Goal: Task Accomplishment & Management: Complete application form

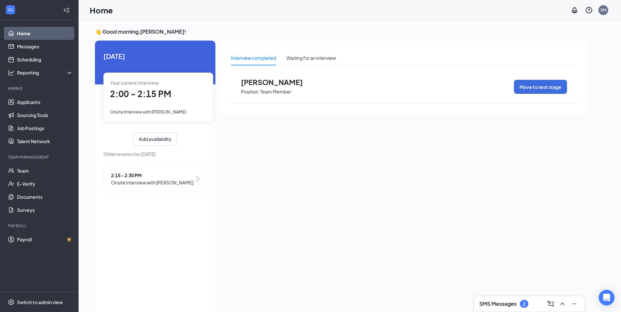
click at [138, 180] on span "Onsite Interview with Za'Nautica Smith" at bounding box center [152, 182] width 82 height 7
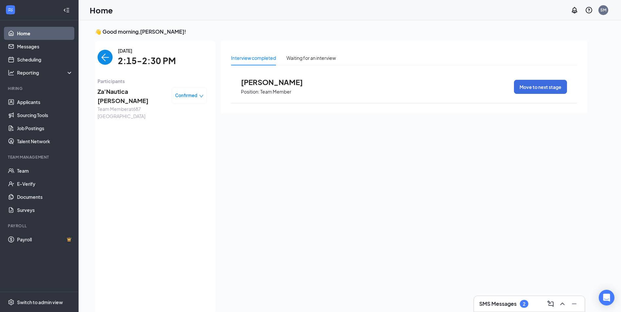
scroll to position [3, 0]
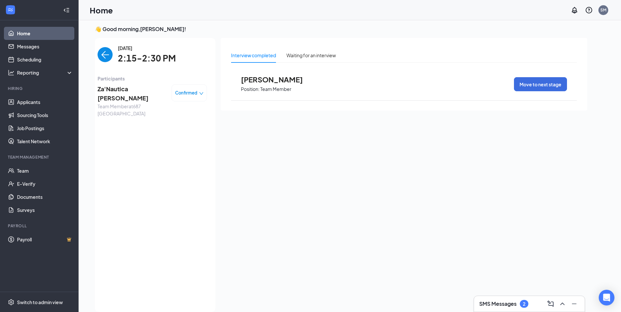
click at [186, 92] on span "Confirmed" at bounding box center [186, 93] width 22 height 7
click at [172, 120] on span "Mark complete" at bounding box center [169, 122] width 33 height 7
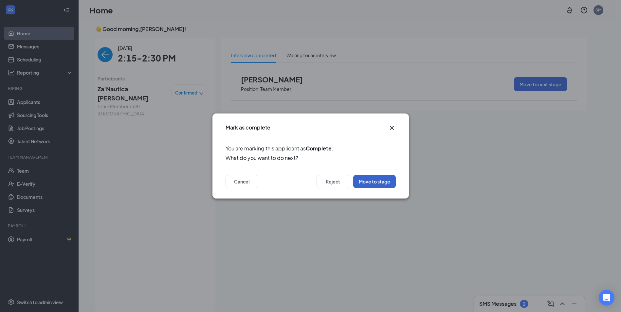
click at [367, 181] on button "Move to stage" at bounding box center [374, 181] width 43 height 13
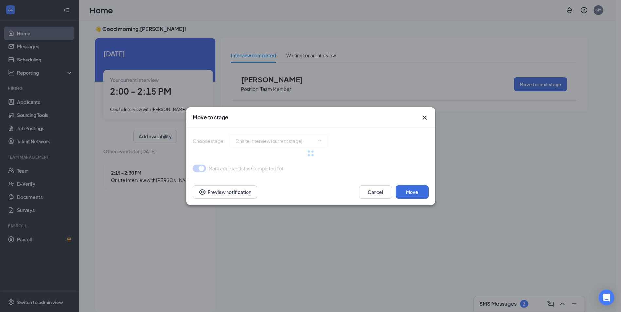
type input "Hiring Complete (final stage)"
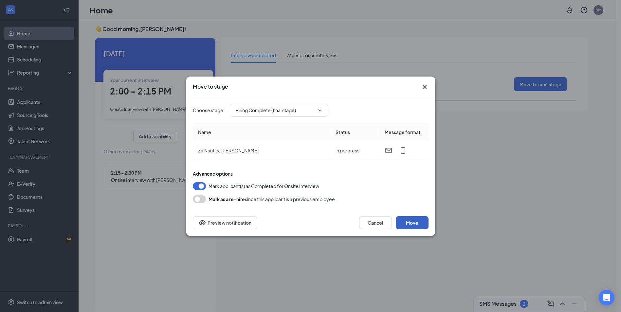
click at [415, 222] on button "Move" at bounding box center [412, 222] width 33 height 13
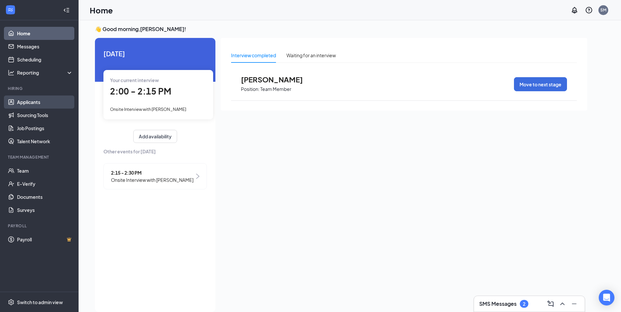
click at [40, 104] on link "Applicants" at bounding box center [45, 102] width 56 height 13
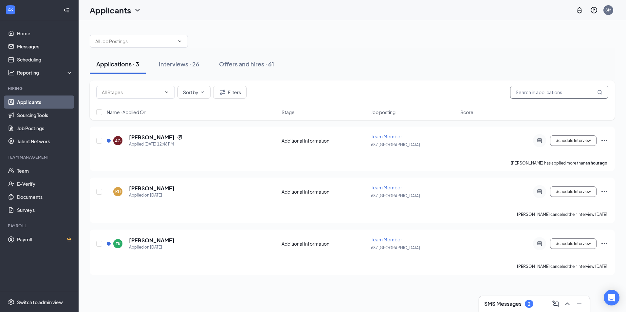
click at [575, 92] on input "text" at bounding box center [559, 92] width 98 height 13
type input "mat"
click at [189, 66] on div "Interviews · 1 / 26" at bounding box center [191, 64] width 48 height 8
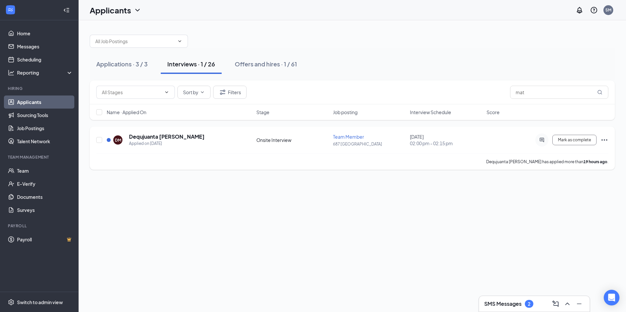
click at [603, 137] on icon "Ellipses" at bounding box center [604, 140] width 8 height 8
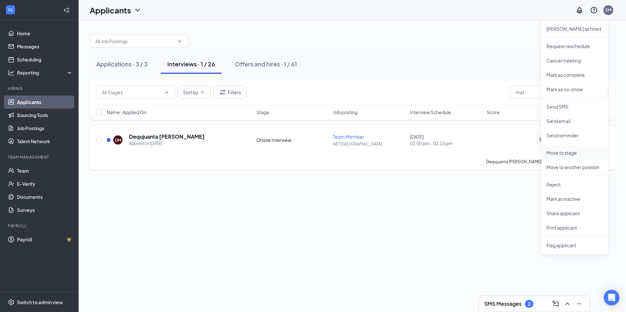
click at [562, 154] on p "Move to stage" at bounding box center [574, 153] width 56 height 7
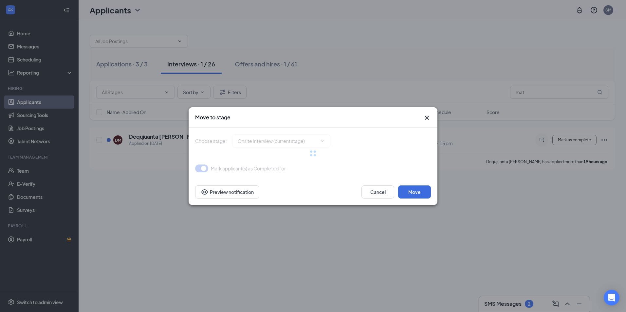
type input "Hiring Complete (final stage)"
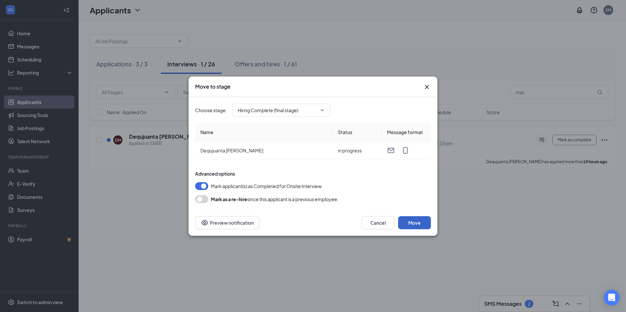
click at [418, 222] on button "Move" at bounding box center [414, 222] width 33 height 13
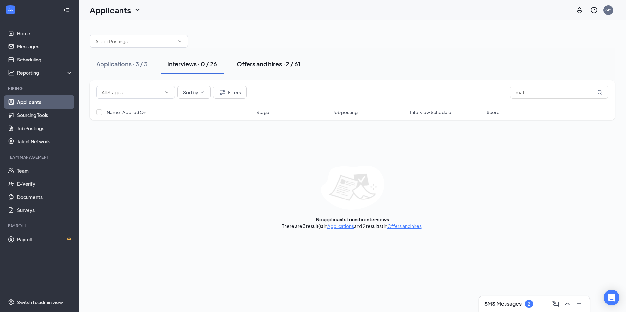
click at [260, 62] on div "Offers and hires · 2 / 61" at bounding box center [268, 64] width 63 height 8
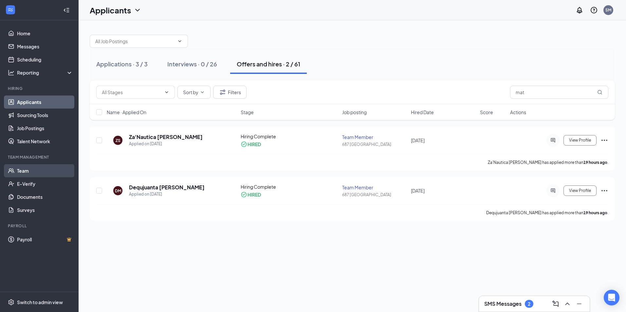
click at [31, 170] on link "Team" at bounding box center [45, 170] width 56 height 13
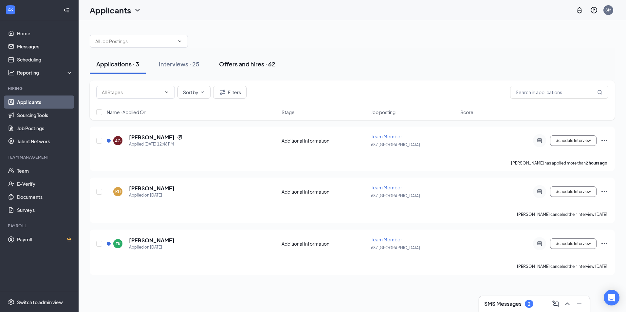
click at [240, 63] on div "Offers and hires · 62" at bounding box center [247, 64] width 56 height 8
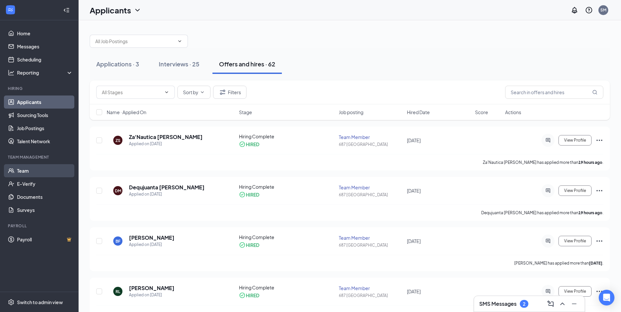
click at [22, 169] on link "Team" at bounding box center [45, 170] width 56 height 13
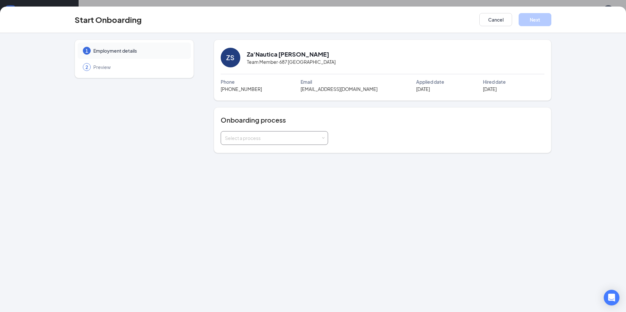
click at [320, 141] on div "Select a process" at bounding box center [273, 138] width 96 height 7
click at [293, 162] on li "Team Member" at bounding box center [273, 164] width 107 height 12
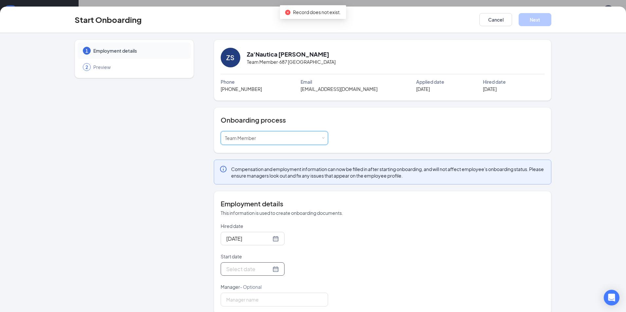
click at [266, 271] on div at bounding box center [252, 269] width 53 height 8
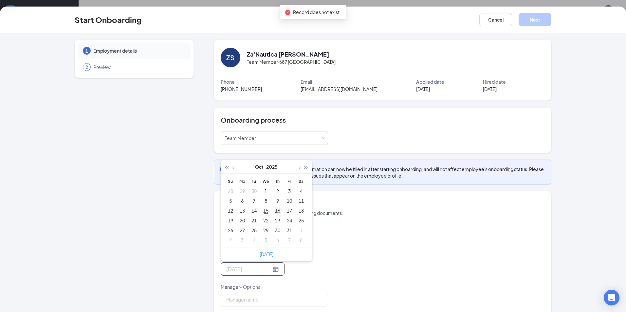
type input "Oct 16, 2025"
click at [278, 210] on div "16" at bounding box center [278, 211] width 8 height 8
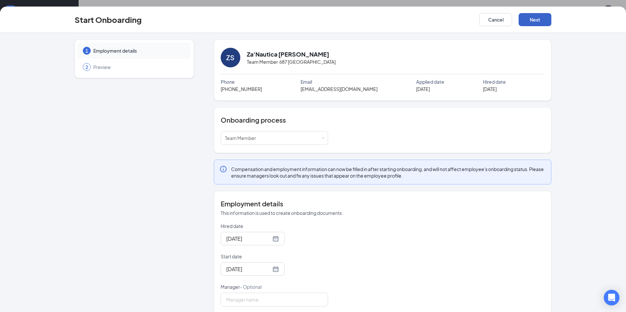
click at [534, 15] on button "Next" at bounding box center [534, 19] width 33 height 13
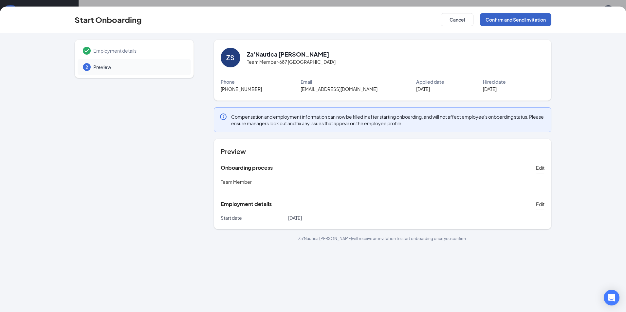
click at [505, 20] on button "Confirm and Send Invitation" at bounding box center [515, 19] width 71 height 13
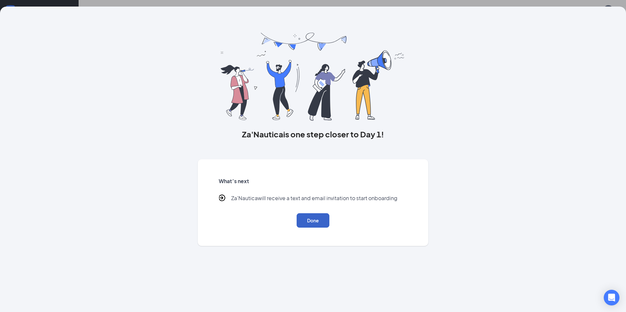
click at [309, 219] on button "Done" at bounding box center [312, 220] width 33 height 14
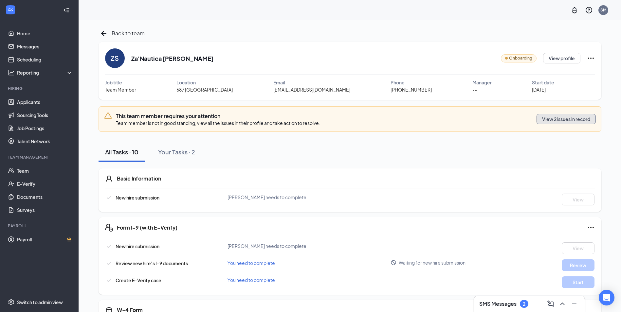
click at [565, 118] on button "View 2 issues in record" at bounding box center [565, 119] width 59 height 10
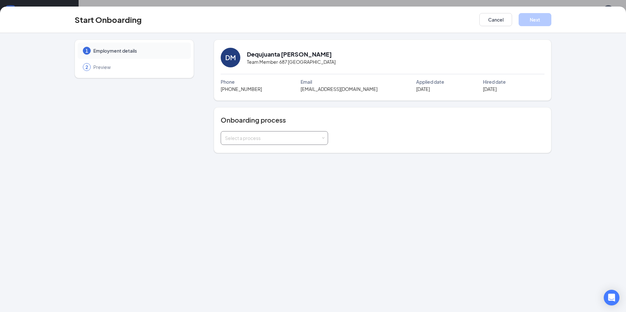
click at [325, 139] on div "Select a process" at bounding box center [274, 138] width 107 height 14
click at [308, 165] on li "Team Member" at bounding box center [273, 164] width 107 height 12
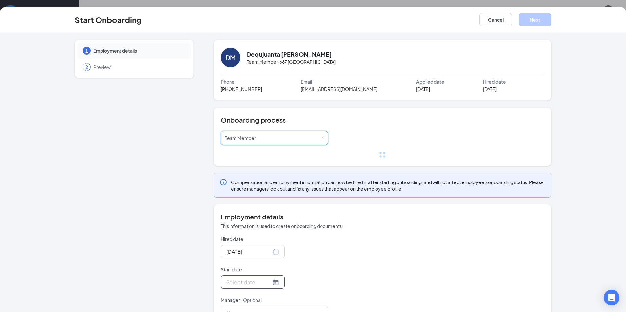
click at [264, 279] on form "Hired date [DATE] Start date Manager - Optional" at bounding box center [274, 278] width 107 height 84
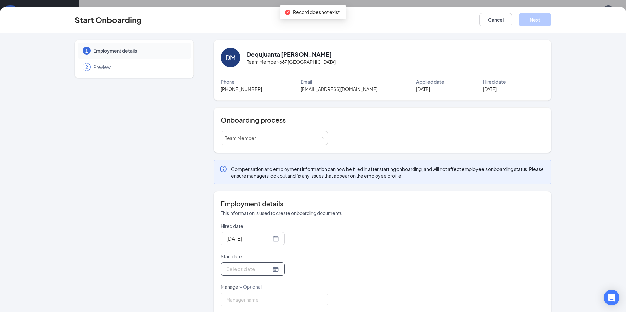
click at [267, 271] on div at bounding box center [252, 269] width 53 height 8
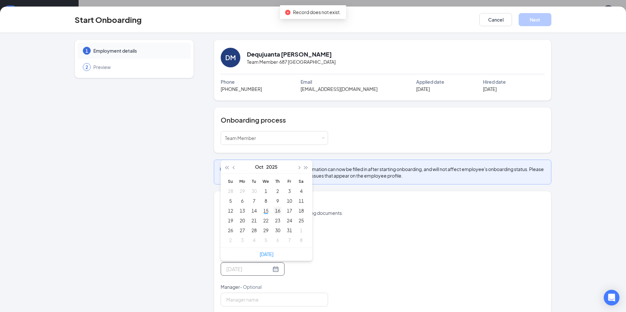
type input "[DATE]"
click at [275, 209] on div "16" at bounding box center [278, 211] width 8 height 8
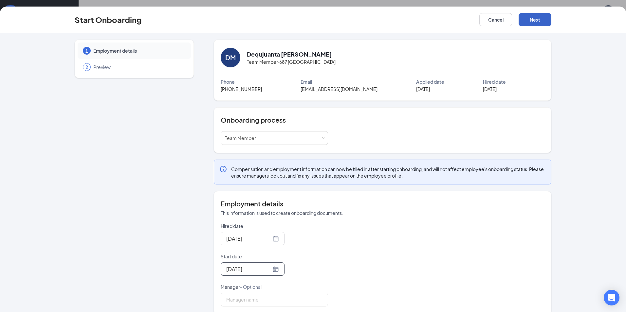
click at [540, 25] on button "Next" at bounding box center [534, 19] width 33 height 13
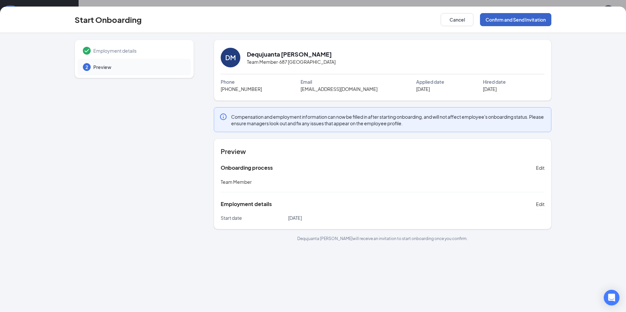
click at [494, 19] on button "Confirm and Send Invitation" at bounding box center [515, 19] width 71 height 13
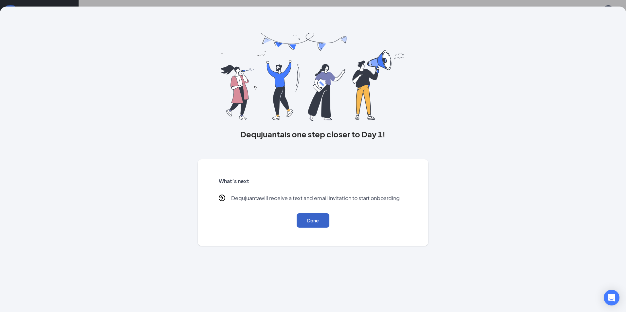
click at [310, 223] on button "Done" at bounding box center [312, 220] width 33 height 14
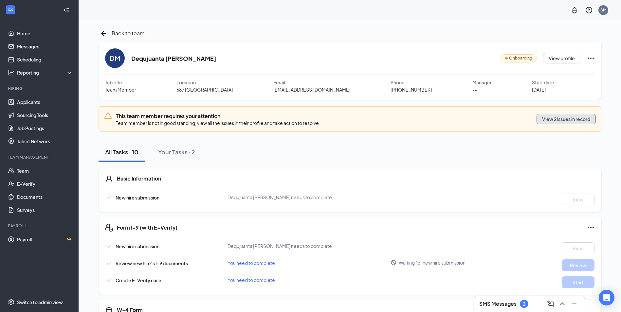
click at [561, 117] on button "View 2 issues in record" at bounding box center [565, 119] width 59 height 10
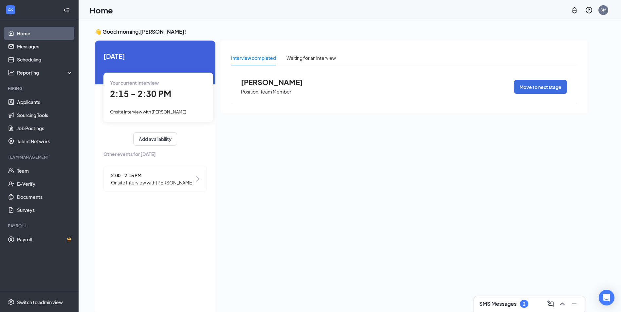
click at [187, 181] on span "Onsite Interview with [PERSON_NAME]" at bounding box center [152, 182] width 82 height 7
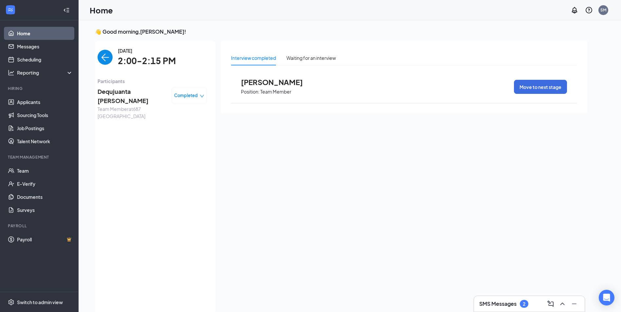
scroll to position [3, 0]
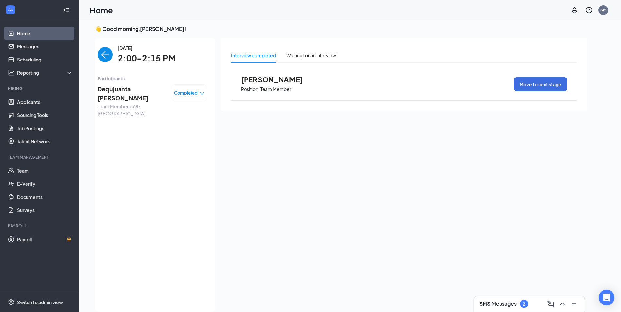
click at [198, 96] on span "Completed" at bounding box center [186, 93] width 24 height 7
click at [199, 177] on div "Wednesday, Oct 15 2:00-2:15 PM Participants Dequjuanta Mathews Team Member at 6…" at bounding box center [152, 175] width 109 height 261
drag, startPoint x: 31, startPoint y: 170, endPoint x: 27, endPoint y: 170, distance: 3.9
click at [30, 170] on link "Team" at bounding box center [45, 170] width 56 height 13
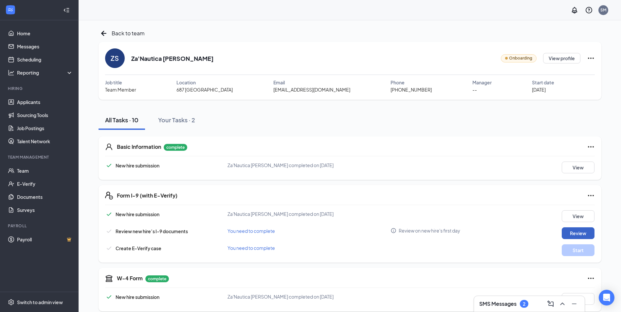
click at [571, 231] on button "Review" at bounding box center [577, 233] width 33 height 12
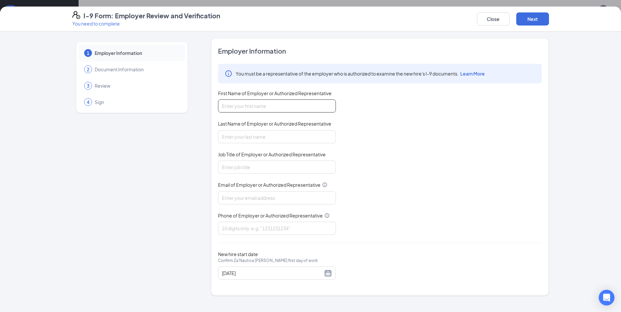
click at [244, 107] on input "First Name of Employer or Authorized Representative" at bounding box center [277, 105] width 118 height 13
type input "[PERSON_NAME]"
click at [232, 167] on input "Job Title of Employer or Authorized Representative" at bounding box center [277, 167] width 118 height 13
type input "general manager"
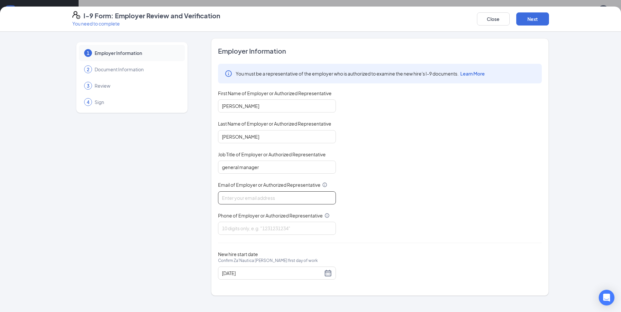
click at [239, 195] on input "Email of Employer or Authorized Representative" at bounding box center [277, 197] width 118 height 13
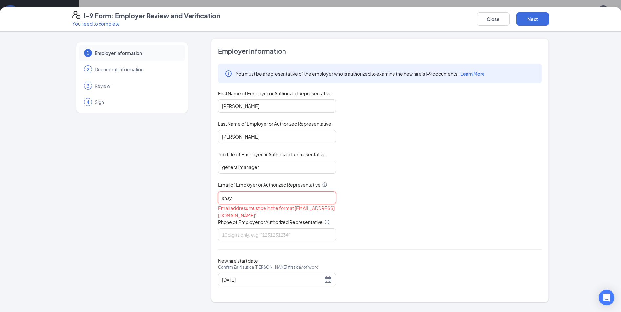
type input "[EMAIL_ADDRESS][DOMAIN_NAME]"
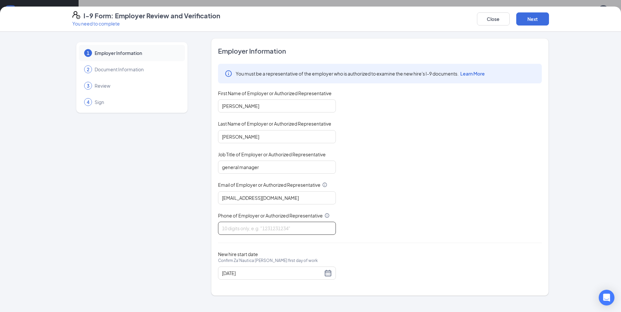
click at [256, 228] on input "Phone of Employer or Authorized Representative" at bounding box center [277, 228] width 118 height 13
type input "4044933626"
click at [526, 19] on button "Next" at bounding box center [532, 18] width 33 height 13
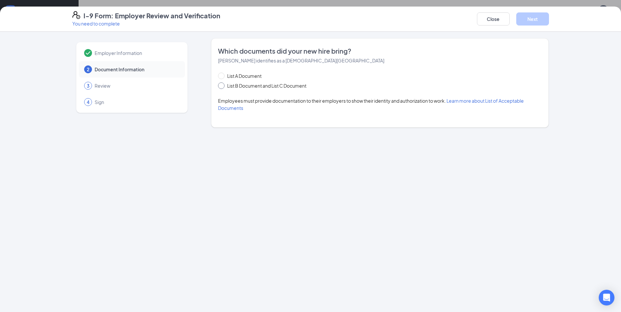
click at [221, 85] on input "List B Document and List C Document" at bounding box center [220, 84] width 5 height 5
radio input "true"
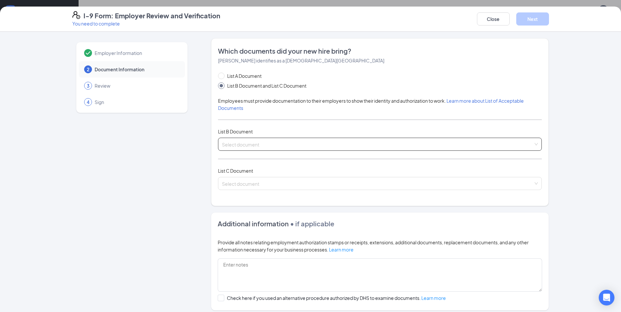
click at [250, 144] on input "search" at bounding box center [377, 143] width 311 height 10
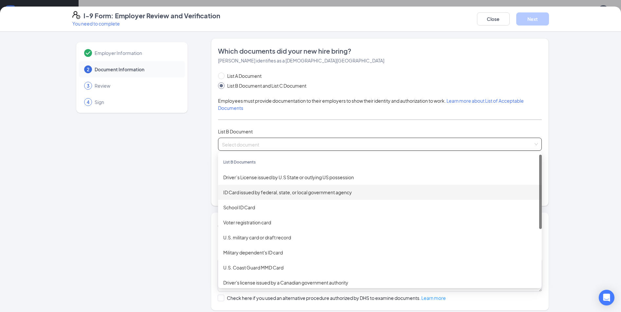
click at [249, 192] on div "ID Card issued by federal, state, or local government agency" at bounding box center [379, 192] width 313 height 7
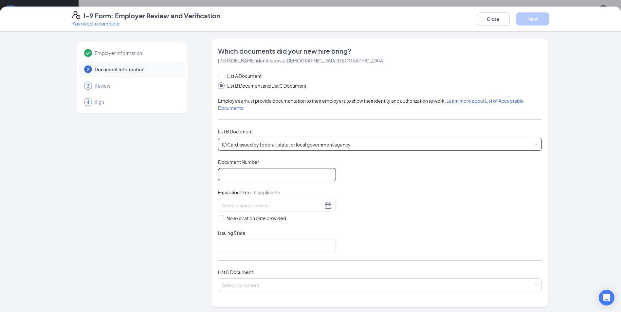
click at [238, 171] on input "Document Number" at bounding box center [277, 174] width 118 height 13
type input "070127545"
click at [226, 202] on input at bounding box center [272, 205] width 101 height 7
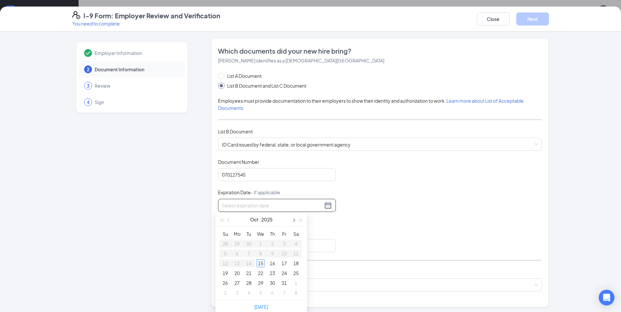
click at [293, 220] on span "button" at bounding box center [293, 220] width 3 height 3
click at [300, 221] on span "button" at bounding box center [300, 220] width 3 height 3
click at [299, 221] on span "button" at bounding box center [300, 220] width 3 height 3
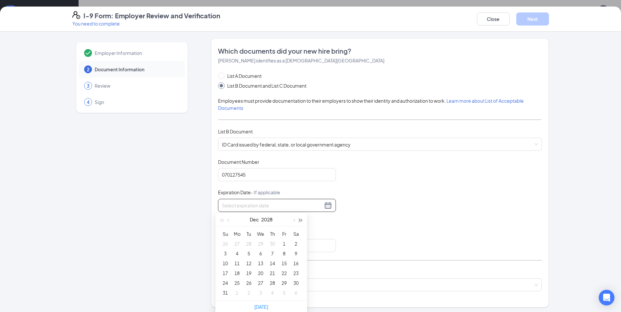
click at [299, 221] on span "button" at bounding box center [300, 220] width 3 height 3
click at [226, 221] on button "button" at bounding box center [228, 219] width 7 height 13
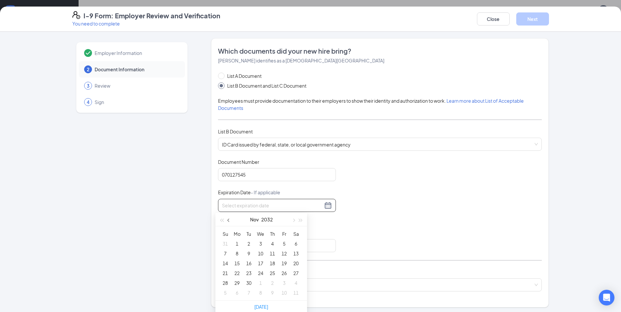
click at [227, 221] on button "button" at bounding box center [228, 219] width 7 height 13
click at [227, 220] on button "button" at bounding box center [228, 219] width 7 height 13
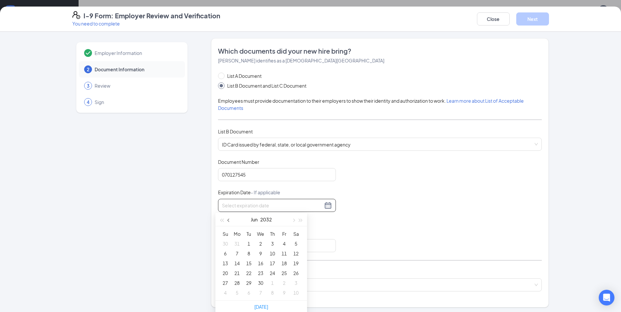
click at [227, 220] on button "button" at bounding box center [228, 219] width 7 height 13
type input "04/12/2032"
click at [237, 263] on div "12" at bounding box center [237, 263] width 8 height 8
drag, startPoint x: 221, startPoint y: 245, endPoint x: 226, endPoint y: 250, distance: 6.9
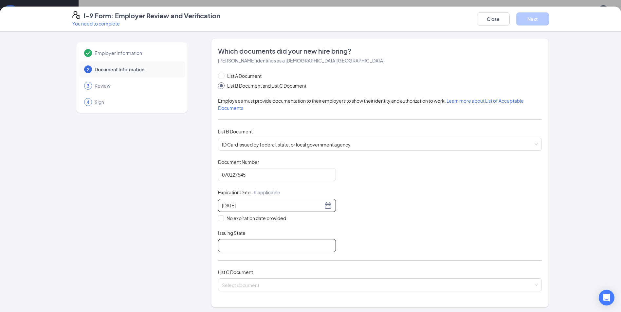
click at [221, 245] on input "Issuing State" at bounding box center [277, 245] width 118 height 13
type input "GA"
click at [235, 281] on input "search" at bounding box center [377, 284] width 311 height 10
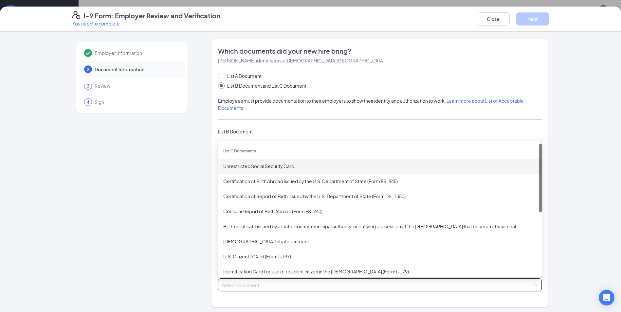
click at [249, 165] on div "Unrestricted Social Security Card" at bounding box center [379, 166] width 313 height 7
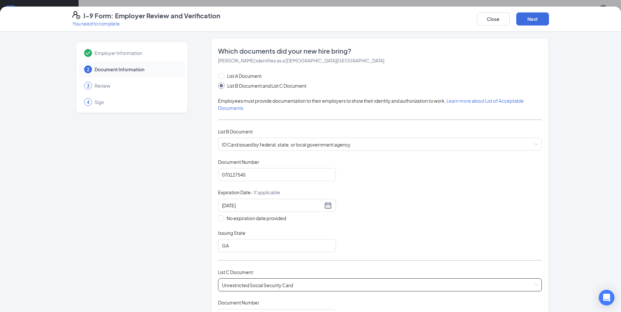
scroll to position [98, 0]
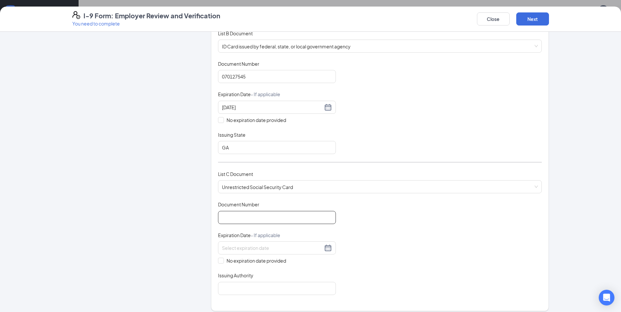
click at [238, 217] on input "Document Number" at bounding box center [277, 217] width 118 height 13
type input "669307035"
click at [218, 262] on input "No expiration date provided" at bounding box center [220, 260] width 5 height 5
checkbox input "true"
drag, startPoint x: 227, startPoint y: 293, endPoint x: 231, endPoint y: 285, distance: 8.2
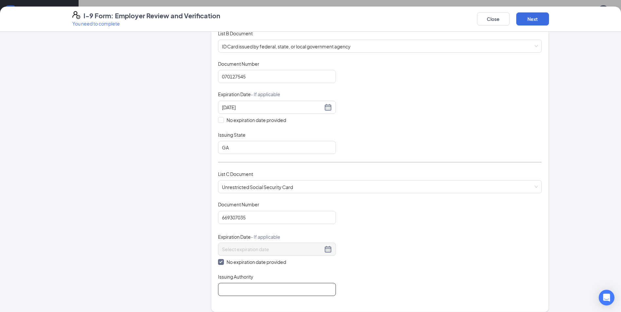
click at [227, 292] on input "Issuing Authority" at bounding box center [277, 289] width 118 height 13
type input "SSI ADMINSTRATION"
click at [533, 15] on button "Next" at bounding box center [532, 18] width 33 height 13
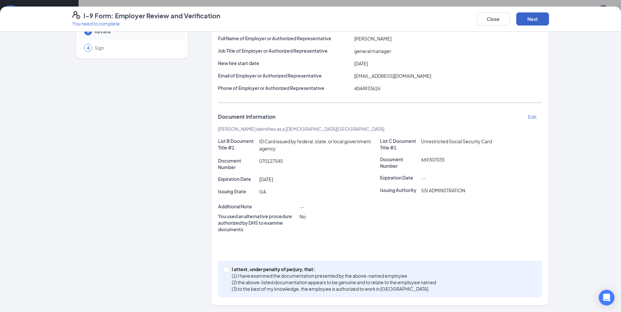
scroll to position [54, 0]
click at [224, 268] on input "I attest, under penalty of [PERSON_NAME], that: (1) I have examined the documen…" at bounding box center [225, 269] width 5 height 5
checkbox input "true"
click at [535, 22] on button "Next" at bounding box center [532, 18] width 33 height 13
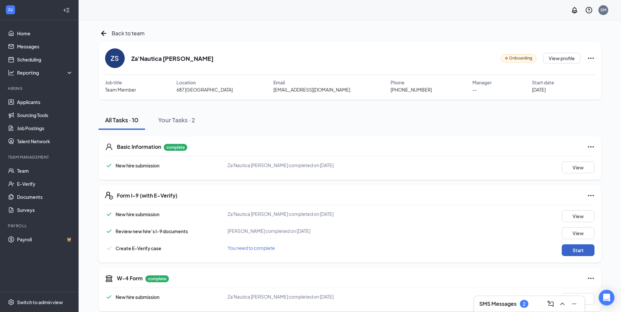
click at [579, 252] on button "Start" at bounding box center [577, 250] width 33 height 12
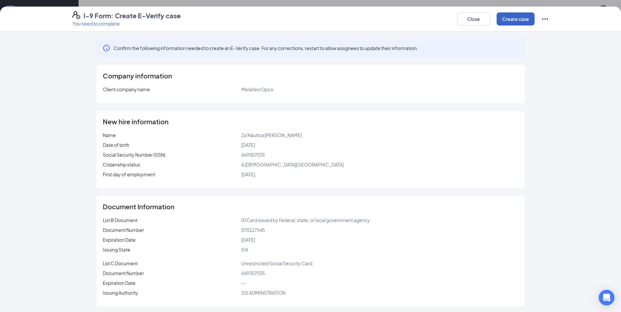
click at [521, 17] on button "Create case" at bounding box center [515, 18] width 38 height 13
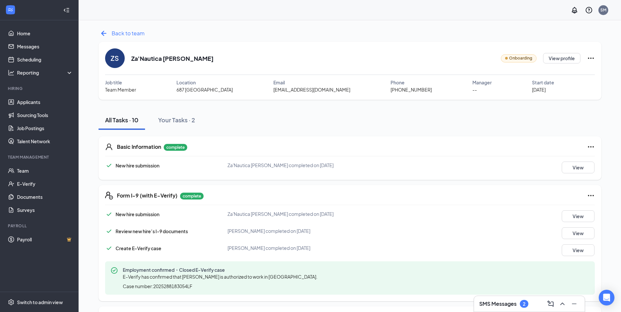
click at [106, 33] on icon "ArrowLeftNew" at bounding box center [103, 33] width 10 height 10
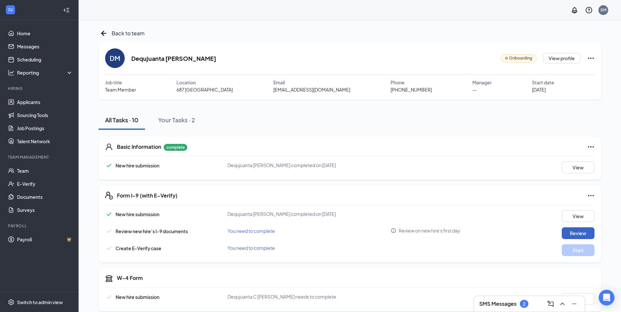
click at [579, 232] on button "Review" at bounding box center [577, 233] width 33 height 12
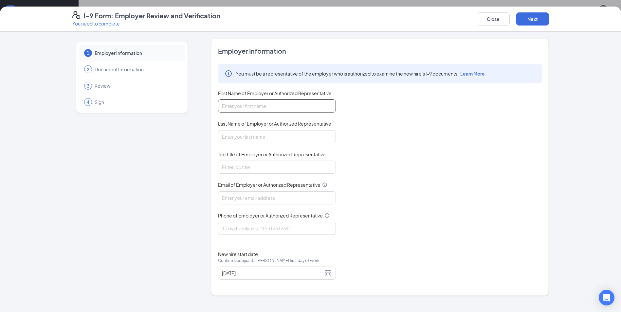
click at [272, 101] on input "First Name of Employer or Authorized Representative" at bounding box center [277, 105] width 118 height 13
type input "[PERSON_NAME]"
click at [254, 168] on input "Job Title of Employer or Authorized Representative" at bounding box center [277, 167] width 118 height 13
type input "general manager"
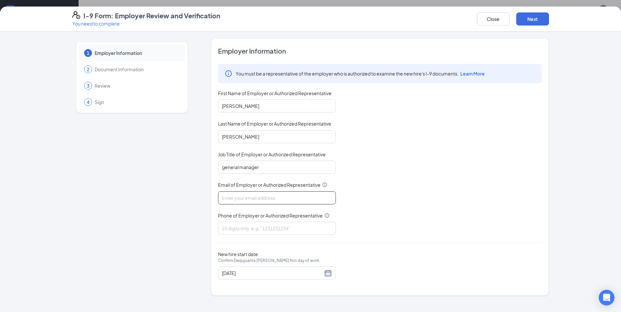
click at [235, 197] on input "Email of Employer or Authorized Representative" at bounding box center [277, 197] width 118 height 13
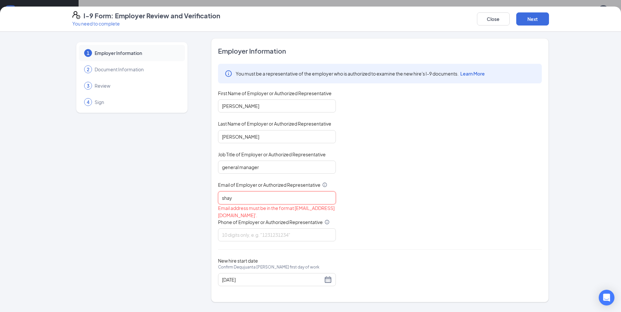
type input "[EMAIL_ADDRESS][DOMAIN_NAME]"
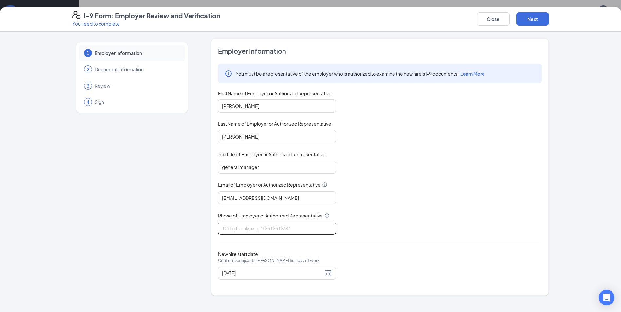
click at [255, 230] on input "Phone of Employer or Authorized Representative" at bounding box center [277, 228] width 118 height 13
type input "4044933626"
click at [529, 20] on button "Next" at bounding box center [532, 18] width 33 height 13
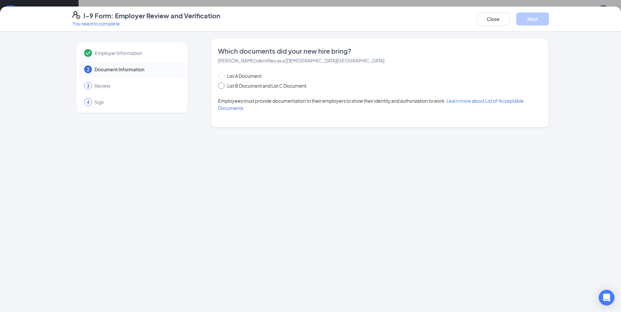
click at [223, 84] on input "List B Document and List C Document" at bounding box center [220, 84] width 5 height 5
radio input "true"
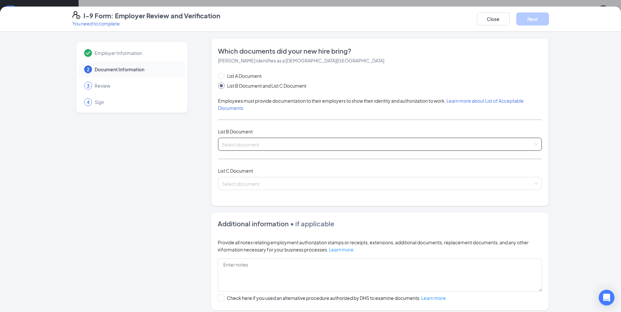
click at [239, 142] on input "search" at bounding box center [377, 143] width 311 height 10
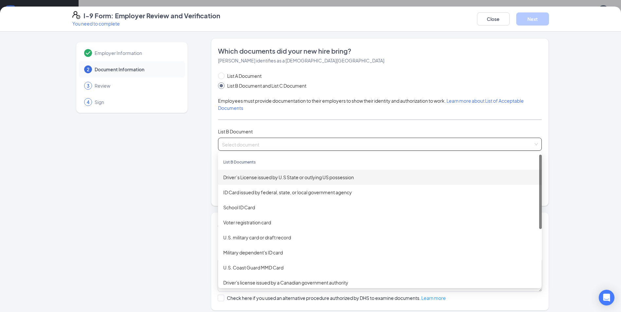
click at [250, 180] on div "Driver’s License issued by U.S State or outlying US possession" at bounding box center [379, 177] width 313 height 7
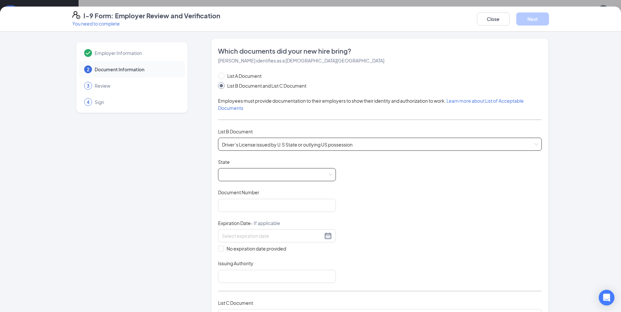
click at [240, 174] on span at bounding box center [277, 175] width 110 height 12
click at [378, 183] on div "Document Title Driver’s License issued by U.S State or outlying US possession S…" at bounding box center [380, 221] width 324 height 124
click at [316, 140] on span "Driver’s License issued by U.S State or outlying US possession" at bounding box center [380, 144] width 316 height 12
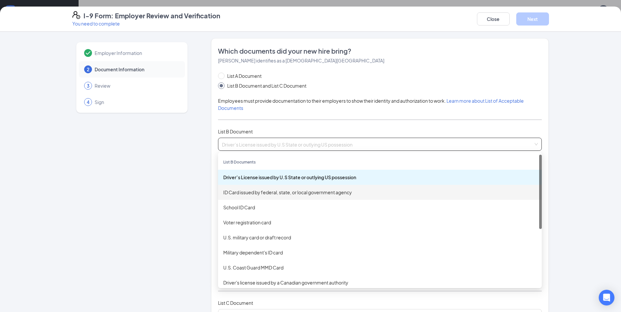
click at [268, 195] on div "ID Card issued by federal, state, or local government agency" at bounding box center [379, 192] width 313 height 7
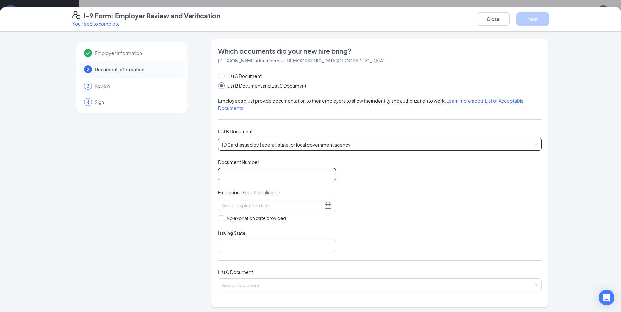
click at [240, 172] on input "Document Number" at bounding box center [277, 174] width 118 height 13
type input "052658608"
click at [261, 207] on input at bounding box center [272, 205] width 101 height 7
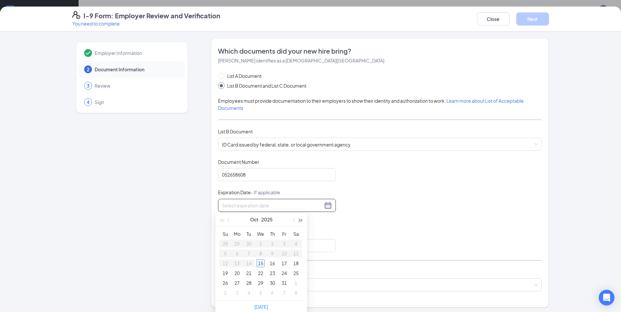
click at [300, 221] on span "button" at bounding box center [300, 220] width 3 height 3
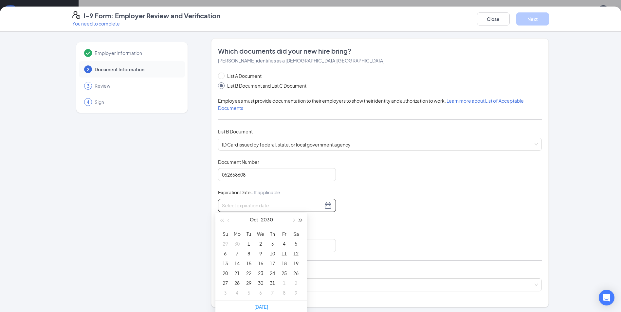
click at [300, 221] on span "button" at bounding box center [300, 220] width 3 height 3
click at [227, 221] on button "button" at bounding box center [228, 219] width 7 height 13
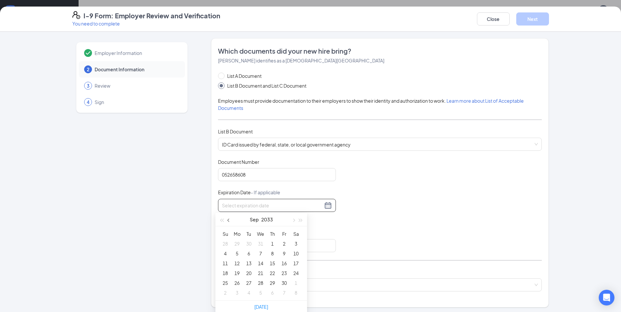
click at [227, 221] on button "button" at bounding box center [228, 219] width 7 height 13
click at [228, 221] on span "button" at bounding box center [228, 220] width 3 height 3
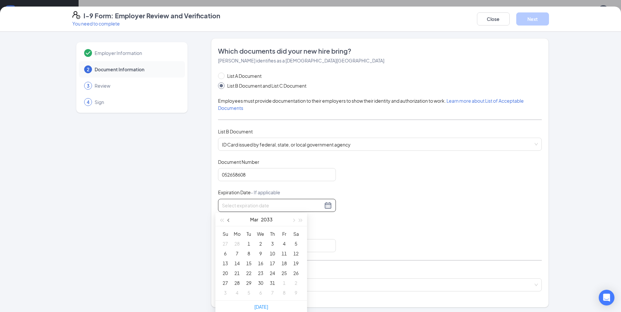
click at [228, 221] on span "button" at bounding box center [228, 220] width 3 height 3
click at [293, 222] on button "button" at bounding box center [293, 219] width 7 height 13
type input "[DATE]"
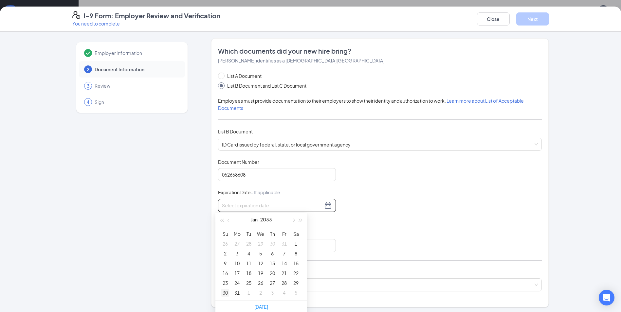
type input "[DATE]"
click at [223, 294] on div "30" at bounding box center [225, 293] width 8 height 8
click at [231, 251] on input "Issuing State" at bounding box center [277, 245] width 118 height 13
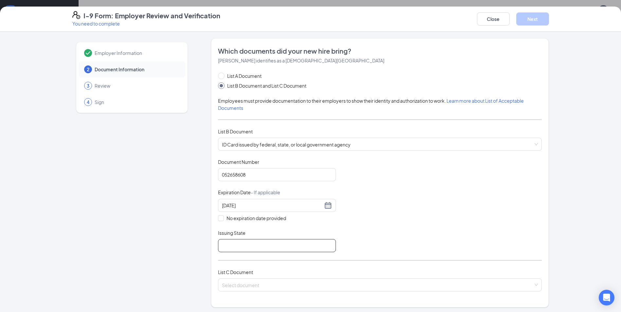
type input "GA"
click at [223, 283] on input "search" at bounding box center [377, 284] width 311 height 10
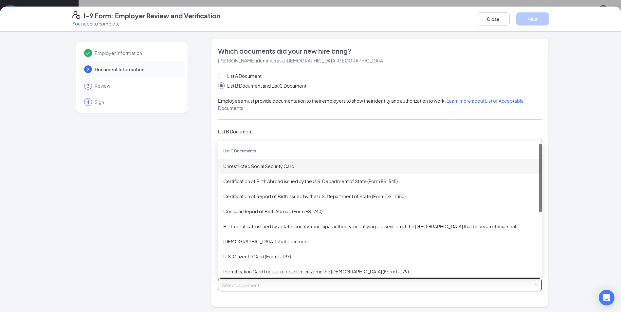
click at [230, 165] on div "Unrestricted Social Security Card" at bounding box center [379, 166] width 313 height 7
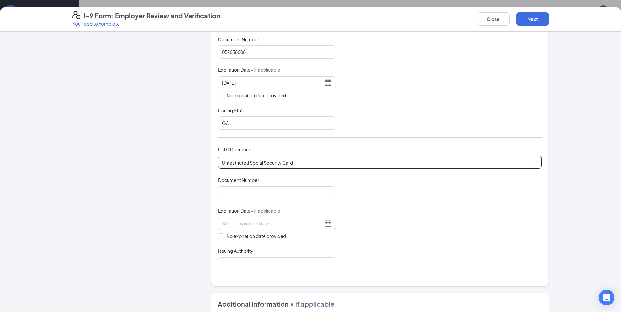
scroll to position [196, 0]
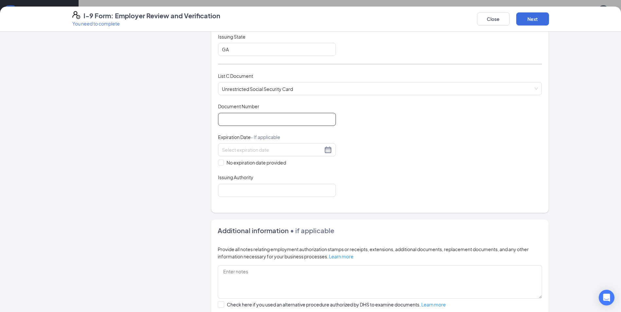
click at [249, 117] on input "Document Number" at bounding box center [277, 119] width 118 height 13
type input "256731073"
click at [218, 164] on input "No expiration date provided" at bounding box center [220, 162] width 5 height 5
checkbox input "true"
drag, startPoint x: 225, startPoint y: 195, endPoint x: 227, endPoint y: 189, distance: 5.6
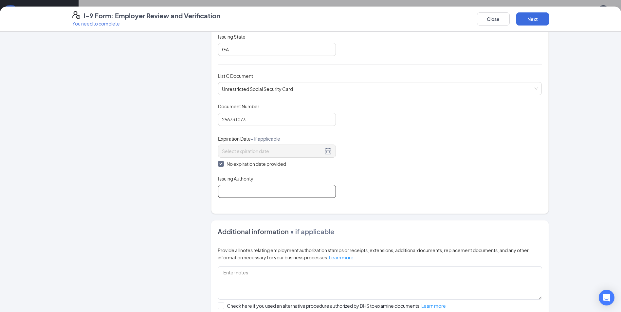
click at [225, 195] on input "Issuing Authority" at bounding box center [277, 191] width 118 height 13
type input "SSI ADMINSTRATION"
click at [524, 18] on button "Next" at bounding box center [532, 18] width 33 height 13
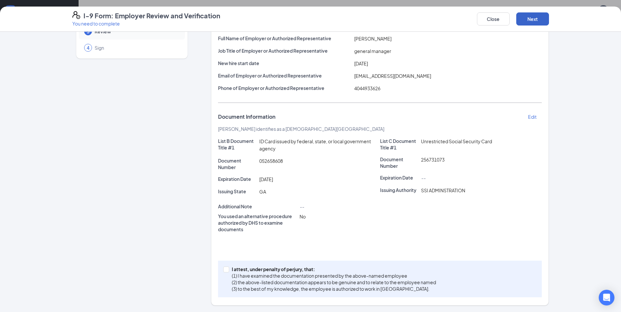
scroll to position [54, 0]
click at [223, 269] on input "I attest, under penalty of [PERSON_NAME], that: (1) I have examined the documen…" at bounding box center [225, 269] width 5 height 5
checkbox input "true"
click at [539, 18] on button "Next" at bounding box center [532, 18] width 33 height 13
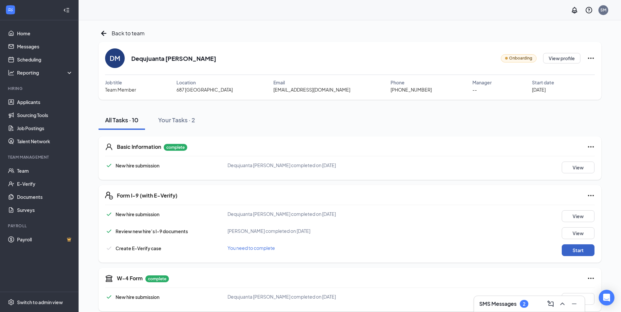
click at [566, 251] on button "Start" at bounding box center [577, 250] width 33 height 12
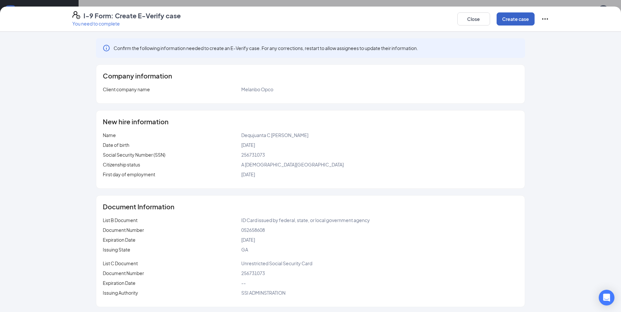
click at [513, 17] on button "Create case" at bounding box center [515, 18] width 38 height 13
